Goal: Information Seeking & Learning: Check status

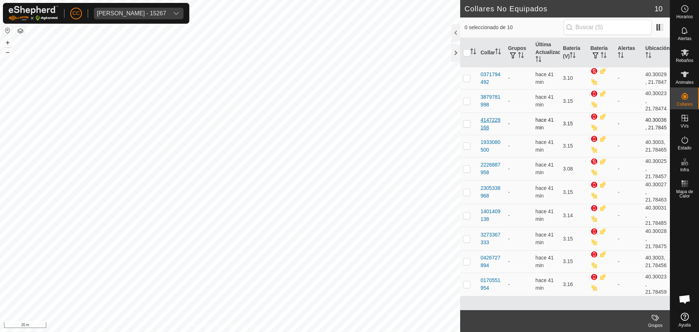
click at [484, 120] on div "4147229168" at bounding box center [491, 123] width 21 height 15
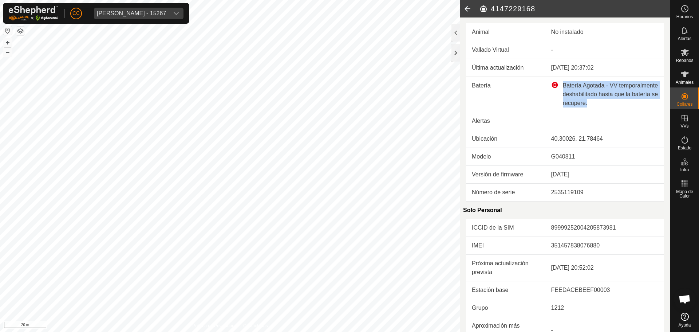
drag, startPoint x: 559, startPoint y: 84, endPoint x: 643, endPoint y: 103, distance: 85.3
click at [643, 103] on div "Batería Agotada - VV temporalmente deshabilitado hasta que la batería se recupe…" at bounding box center [604, 94] width 107 height 26
click at [614, 84] on div "Batería Agotada - VV temporalmente deshabilitado hasta que la batería se recupe…" at bounding box center [604, 94] width 107 height 26
click at [468, 8] on icon at bounding box center [467, 8] width 15 height 17
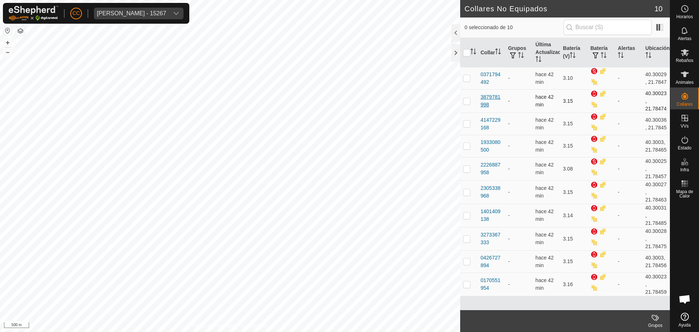
click at [488, 103] on div "3879781998" at bounding box center [491, 100] width 21 height 15
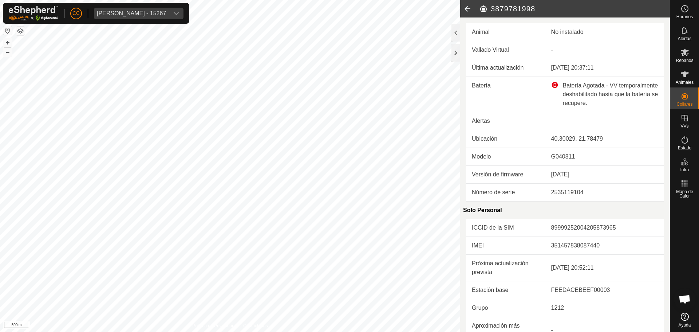
scroll to position [198, 0]
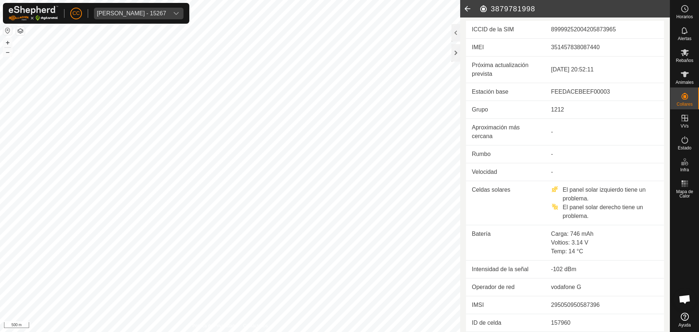
click at [467, 9] on icon at bounding box center [467, 8] width 15 height 17
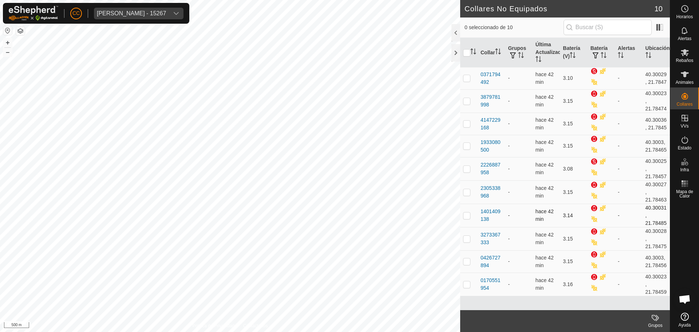
scroll to position [36, 0]
click at [489, 264] on div "0426727894" at bounding box center [491, 261] width 21 height 15
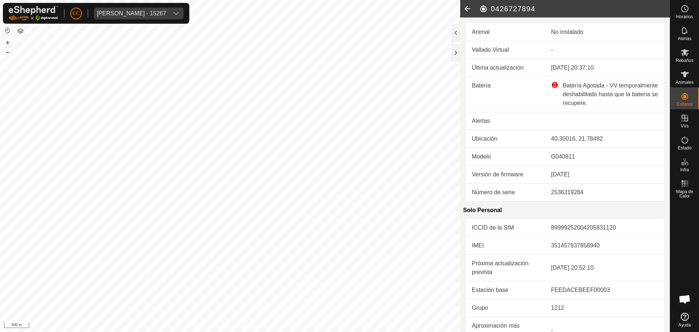
click at [466, 9] on icon at bounding box center [467, 8] width 15 height 17
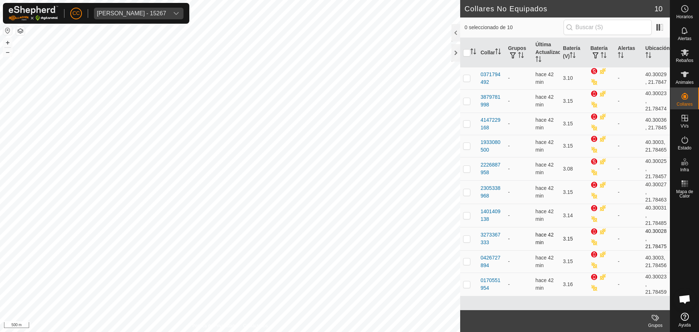
scroll to position [36, 0]
click at [658, 28] on span at bounding box center [660, 27] width 12 height 12
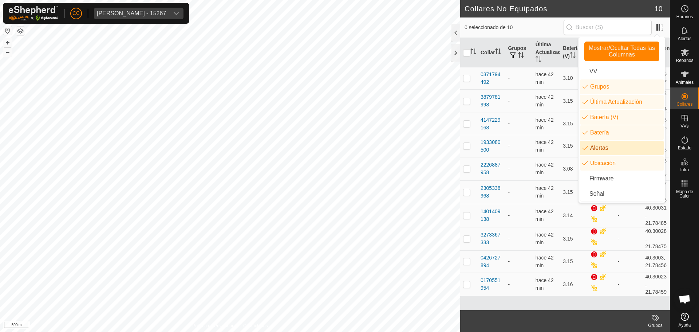
click at [601, 152] on li "Alertas" at bounding box center [622, 148] width 84 height 15
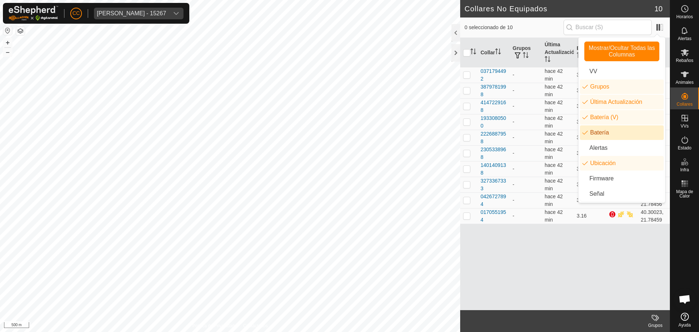
click at [600, 127] on li "Batería" at bounding box center [622, 132] width 84 height 15
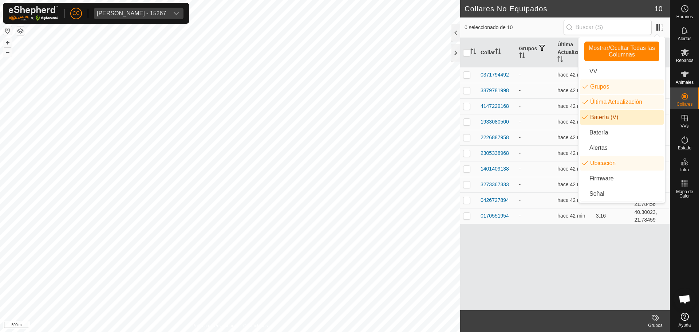
click at [605, 118] on li "Batería (V)" at bounding box center [622, 117] width 84 height 15
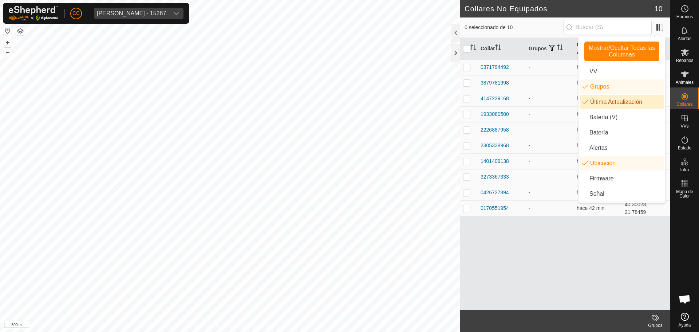
click at [617, 101] on li "Última Actualización" at bounding box center [622, 102] width 84 height 15
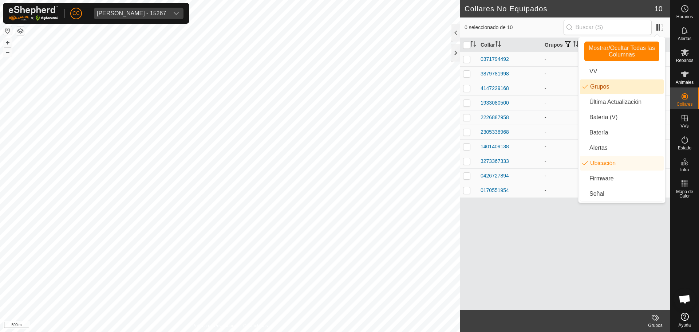
click at [621, 90] on li "Grupos" at bounding box center [622, 86] width 84 height 15
click at [491, 175] on div "0426727894" at bounding box center [495, 176] width 28 height 8
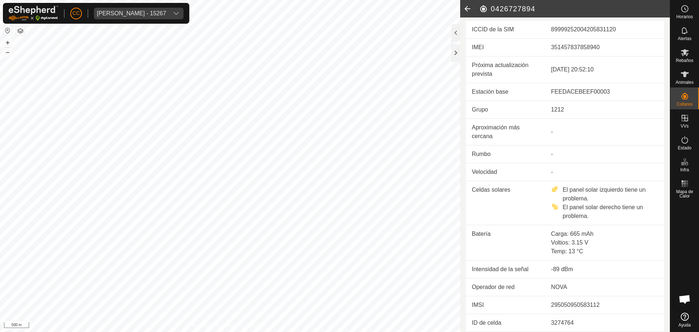
scroll to position [162, 0]
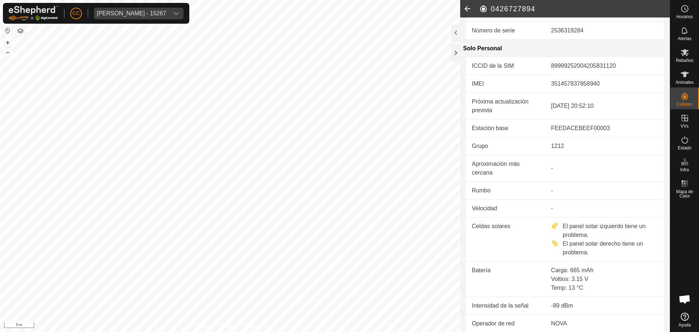
click at [21, 29] on button "button" at bounding box center [20, 31] width 9 height 9
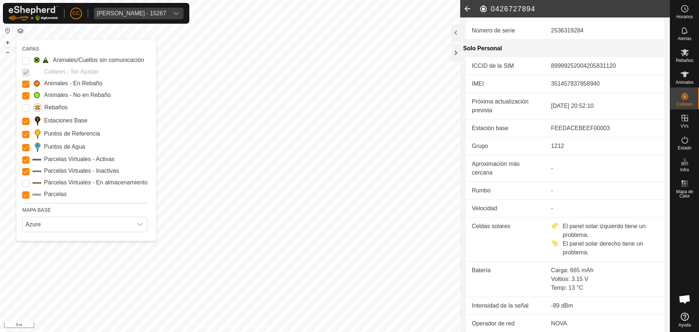
click at [20, 32] on button "button" at bounding box center [20, 31] width 9 height 9
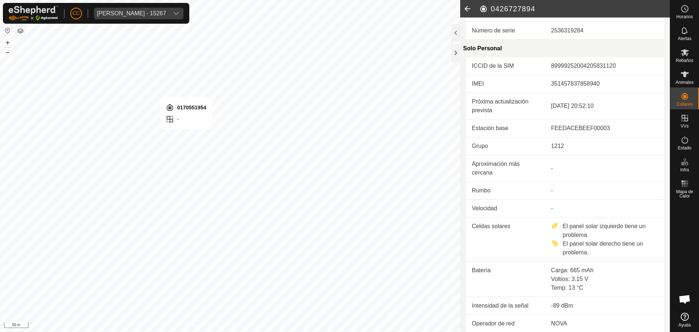
scroll to position [19, 0]
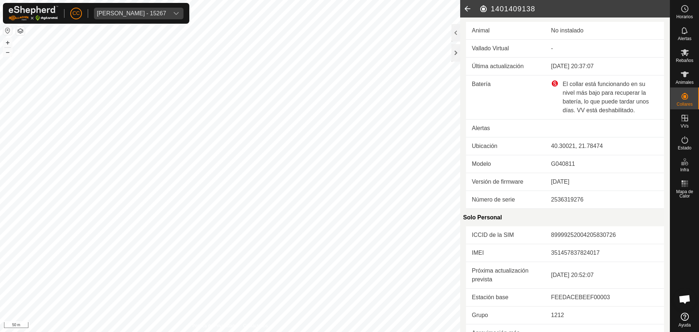
scroll to position [207, 0]
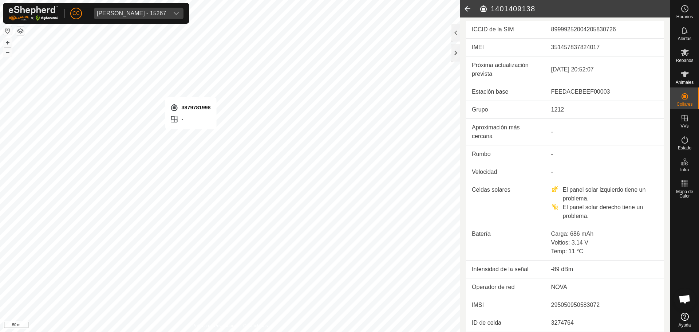
scroll to position [198, 0]
click at [467, 8] on icon at bounding box center [467, 8] width 15 height 17
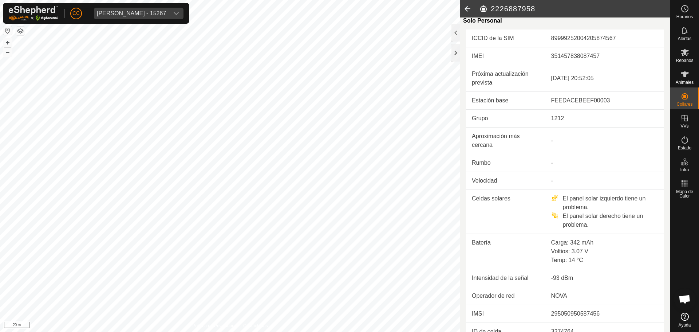
scroll to position [207, 0]
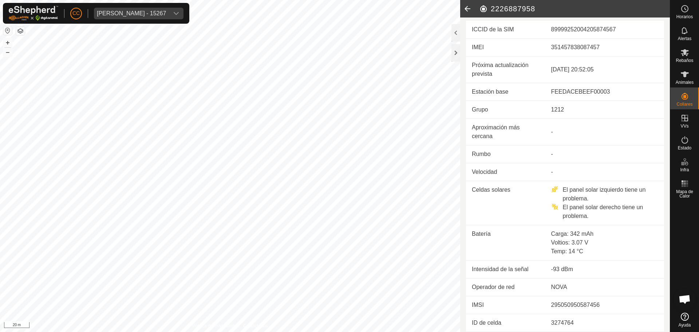
click at [466, 8] on icon at bounding box center [467, 8] width 15 height 17
click at [469, 15] on icon at bounding box center [467, 8] width 15 height 17
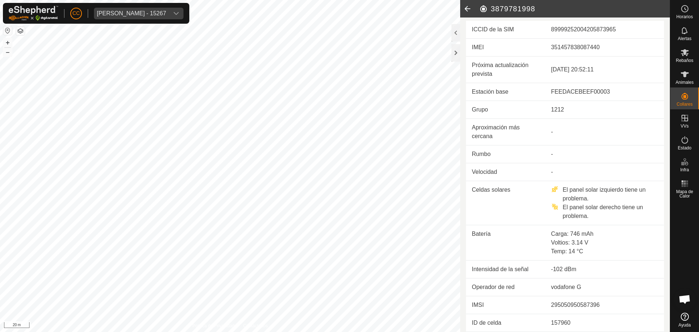
click at [469, 15] on icon at bounding box center [467, 8] width 15 height 17
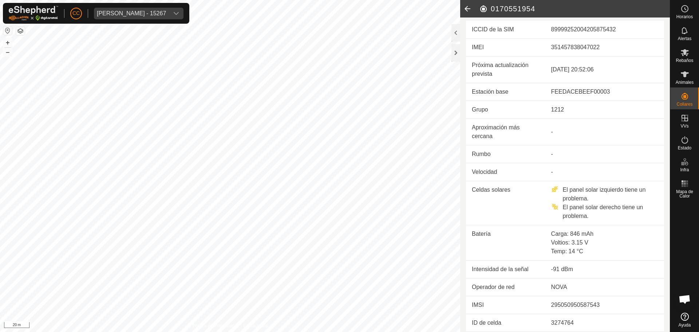
click at [469, 15] on icon at bounding box center [467, 8] width 15 height 17
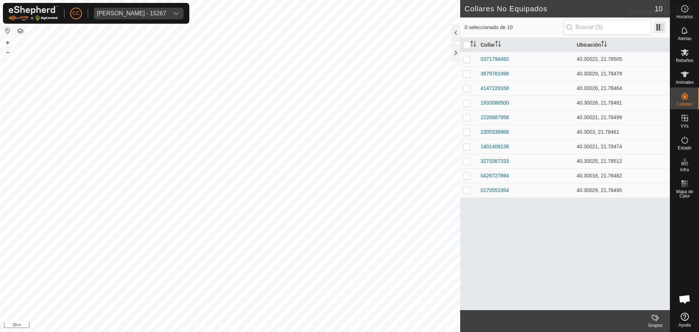
click at [660, 29] on span at bounding box center [660, 27] width 12 height 12
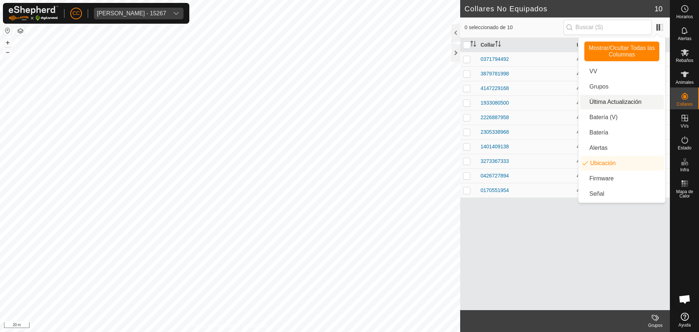
click at [621, 102] on li "Última Actualización" at bounding box center [622, 102] width 84 height 15
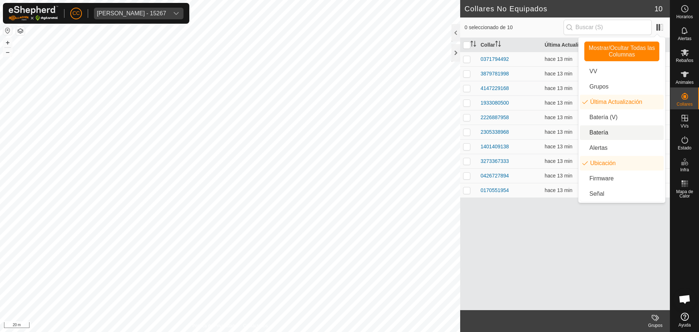
click at [603, 138] on li "Batería" at bounding box center [622, 132] width 84 height 15
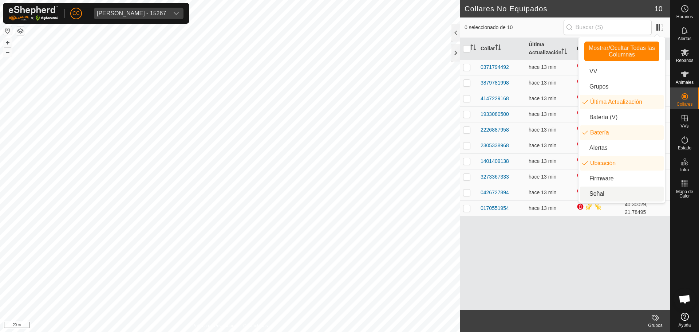
click at [577, 240] on div "Collar Última Actualización Batería Ubicación 0371794492 hace 13 min 40.30022, …" at bounding box center [565, 174] width 210 height 272
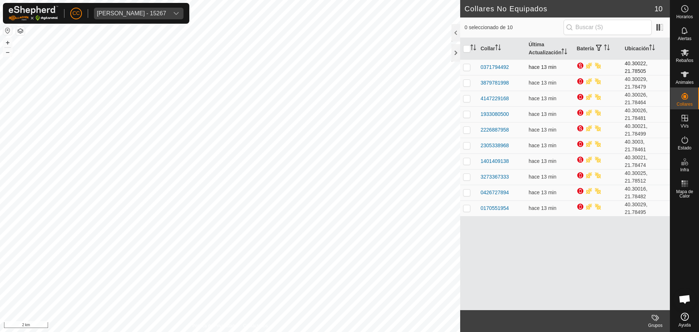
click at [464, 66] on p-checkbox at bounding box center [466, 67] width 7 height 6
click at [661, 25] on span at bounding box center [660, 27] width 12 height 12
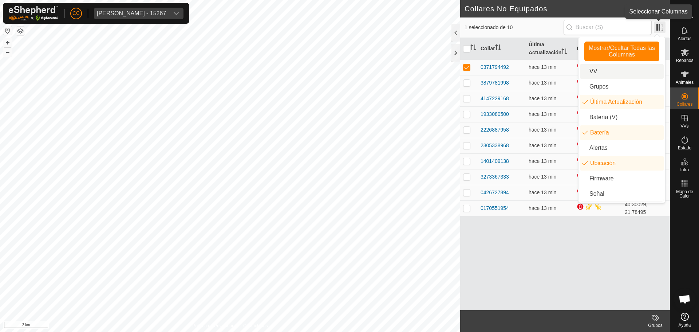
click at [661, 28] on span at bounding box center [660, 27] width 12 height 12
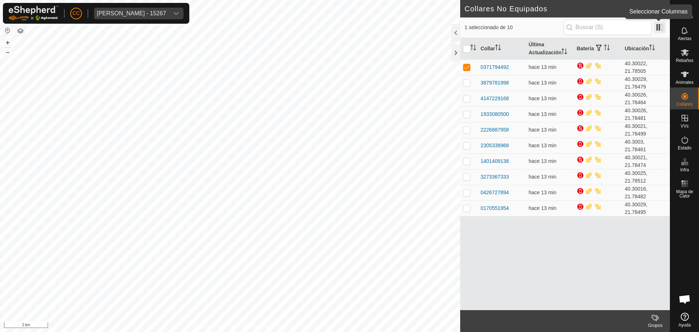
click at [664, 28] on span at bounding box center [660, 27] width 12 height 12
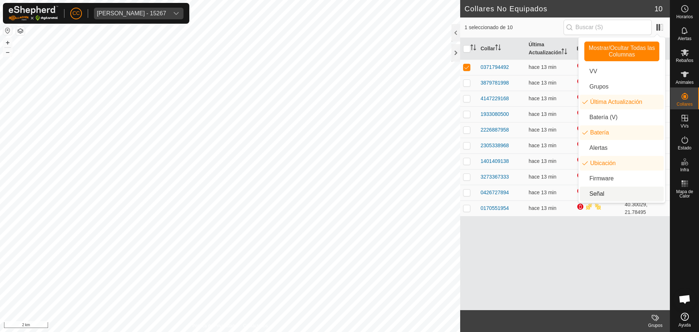
click at [594, 192] on li "Señal" at bounding box center [622, 193] width 84 height 15
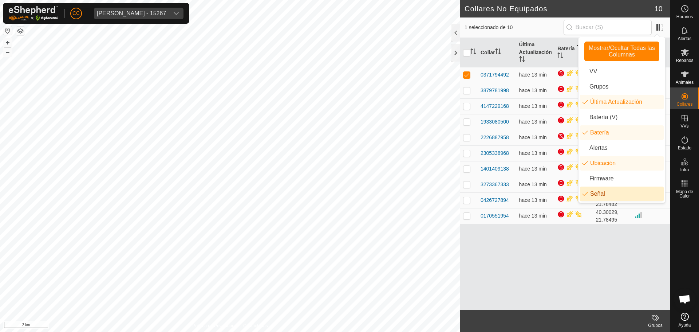
click at [629, 246] on div "Collar Última Actualización Batería Ubicación Señal 0371794492 hace 13 min 40.3…" at bounding box center [565, 174] width 210 height 272
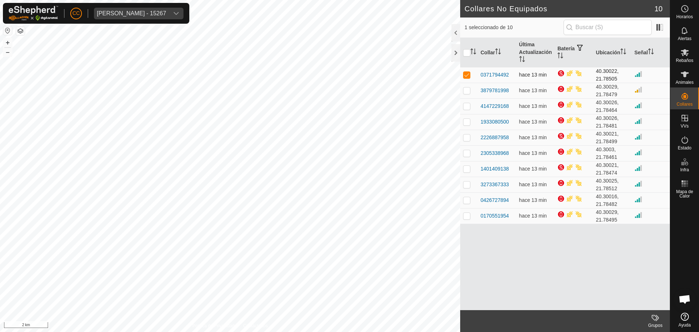
click at [467, 74] on p-checkbox at bounding box center [466, 75] width 7 height 6
checkbox input "false"
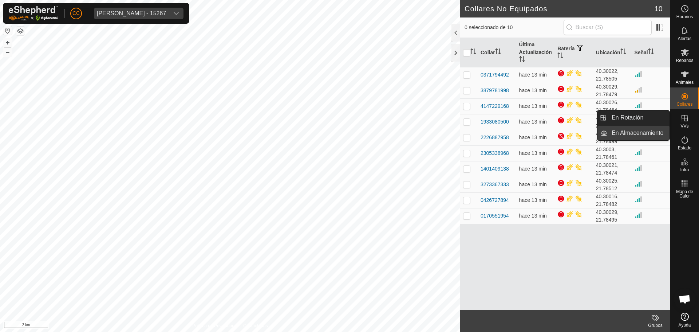
click at [648, 135] on link "En Almacenamiento" at bounding box center [638, 133] width 62 height 15
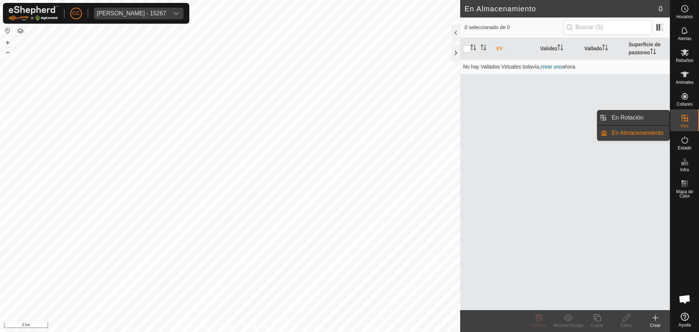
click at [647, 117] on link "En Rotación" at bounding box center [638, 117] width 62 height 15
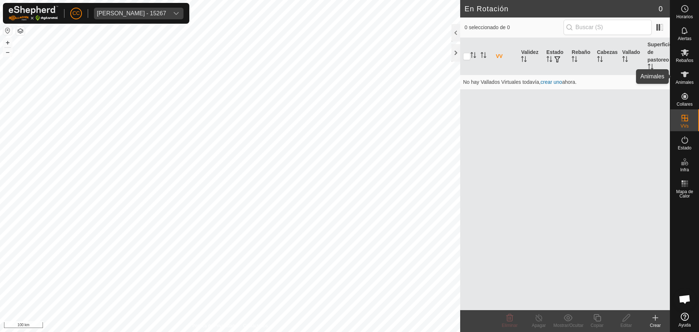
click at [689, 73] on icon at bounding box center [684, 74] width 9 height 9
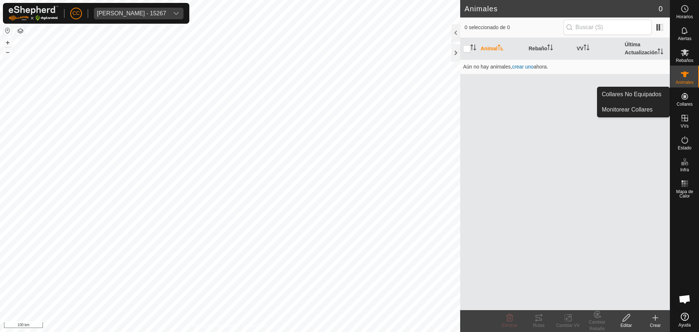
click at [691, 99] on es-neckbands-svg-icon at bounding box center [684, 96] width 13 height 12
click at [655, 98] on link "Collares No Equipados" at bounding box center [633, 94] width 72 height 15
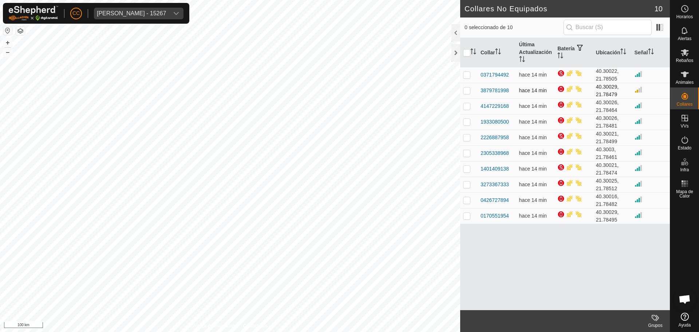
click at [486, 96] on td "3879781998" at bounding box center [497, 91] width 39 height 16
